Goal: Find specific page/section: Find specific page/section

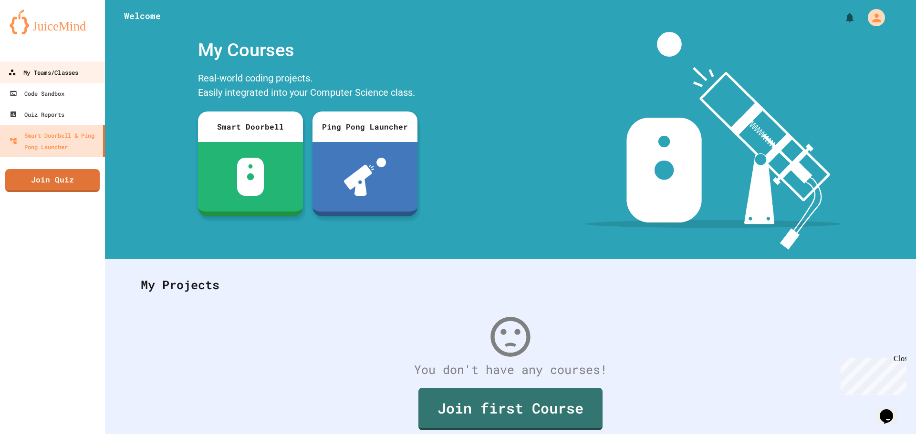
click at [72, 76] on div "My Teams/Classes" at bounding box center [43, 73] width 70 height 12
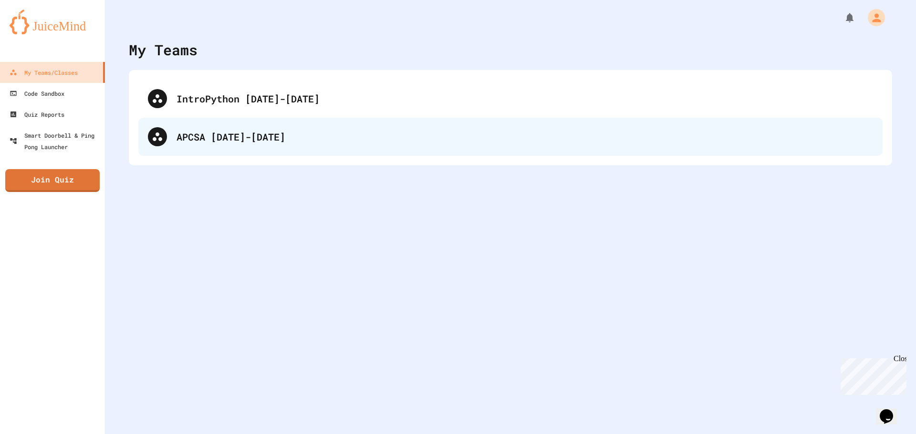
click at [264, 136] on div "APCSA [DATE]-[DATE]" at bounding box center [524, 137] width 696 height 14
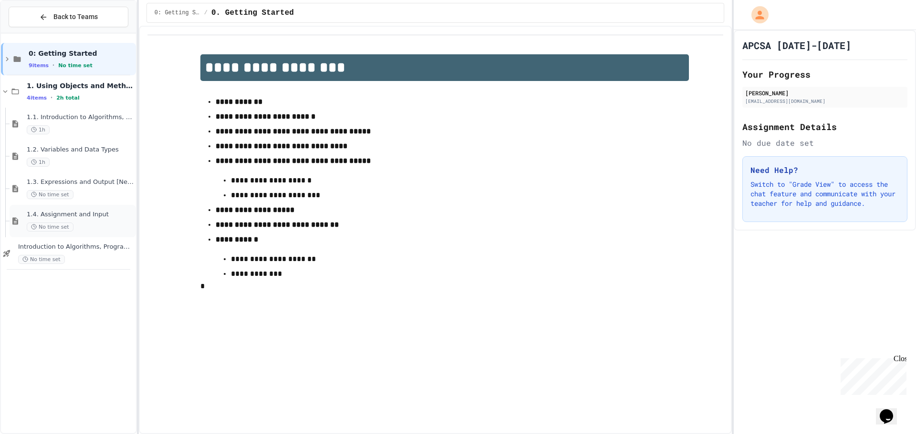
click at [85, 216] on span "1.4. Assignment and Input" at bounding box center [80, 215] width 107 height 8
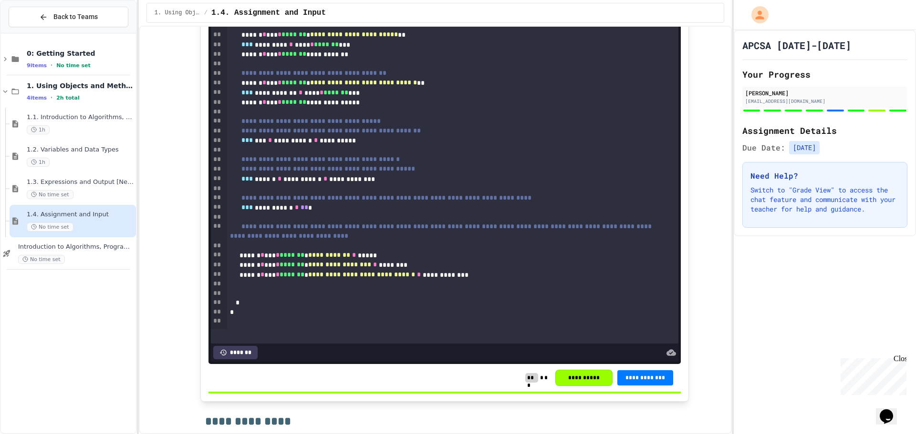
scroll to position [4196, 0]
